Goal: Task Accomplishment & Management: Understand process/instructions

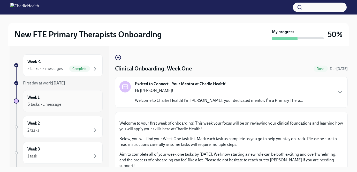
click at [72, 100] on div "Week 1 6 tasks • 1 message" at bounding box center [62, 100] width 71 height 13
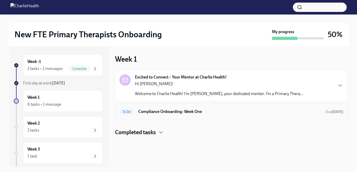
click at [165, 110] on h6 "Compliance Onboarding: Week One" at bounding box center [229, 112] width 183 height 6
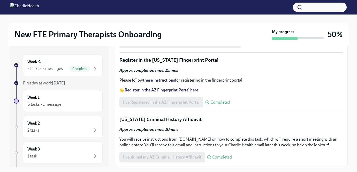
scroll to position [572, 0]
click at [78, 105] on div "6 tasks • 1 message" at bounding box center [62, 104] width 71 height 6
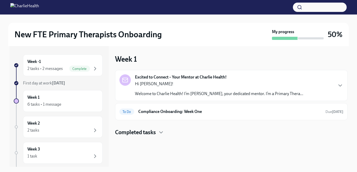
click at [153, 94] on p "Welcome to Charlie Health! I’m [PERSON_NAME], your dedicated mentor. I’m a Prim…" at bounding box center [219, 94] width 168 height 6
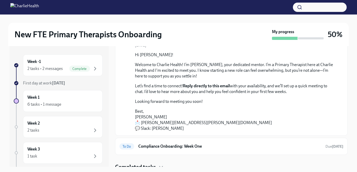
scroll to position [49, 0]
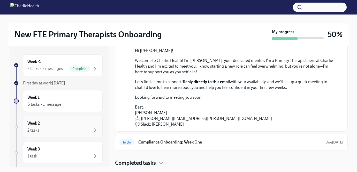
click at [73, 131] on div "2 tasks" at bounding box center [62, 130] width 71 height 6
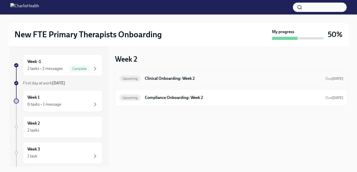
click at [186, 80] on h6 "Clinical Onboarding: Week 2" at bounding box center [233, 78] width 176 height 6
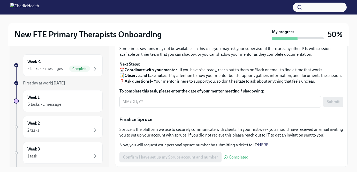
scroll to position [9, 0]
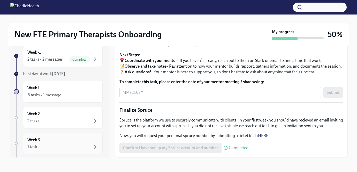
click at [64, 148] on div "1 task" at bounding box center [62, 146] width 71 height 6
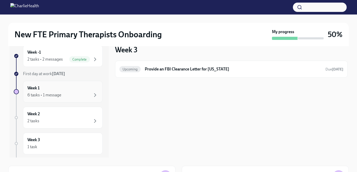
click at [84, 100] on div "Week 1 6 tasks • 1 message" at bounding box center [63, 92] width 80 height 22
